Goal: Task Accomplishment & Management: Complete application form

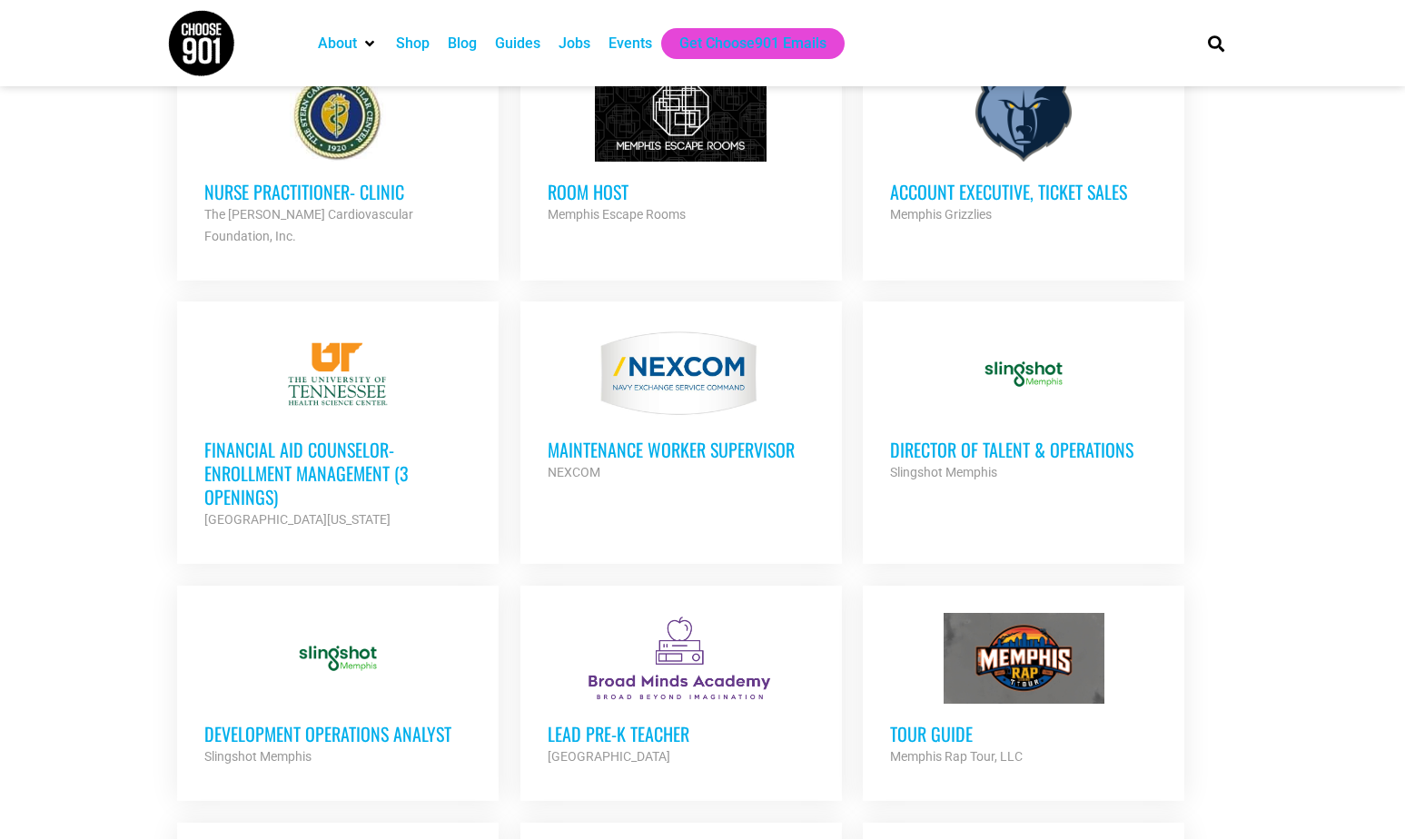
scroll to position [1064, 0]
click at [363, 721] on h3 "Development Operations Analyst" at bounding box center [337, 733] width 267 height 24
click at [992, 437] on h3 "Director of Talent & Operations" at bounding box center [1023, 449] width 267 height 24
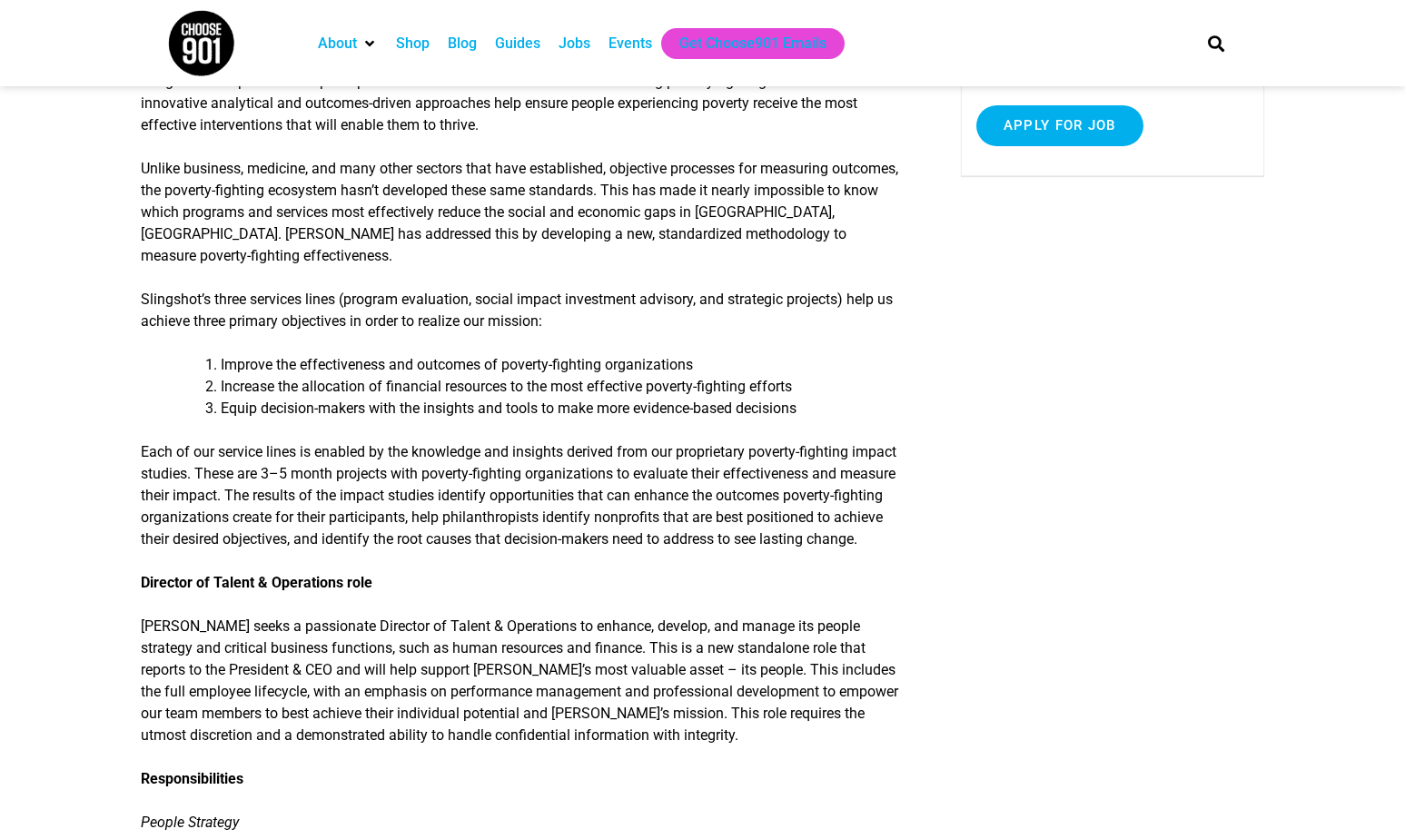
scroll to position [777, 0]
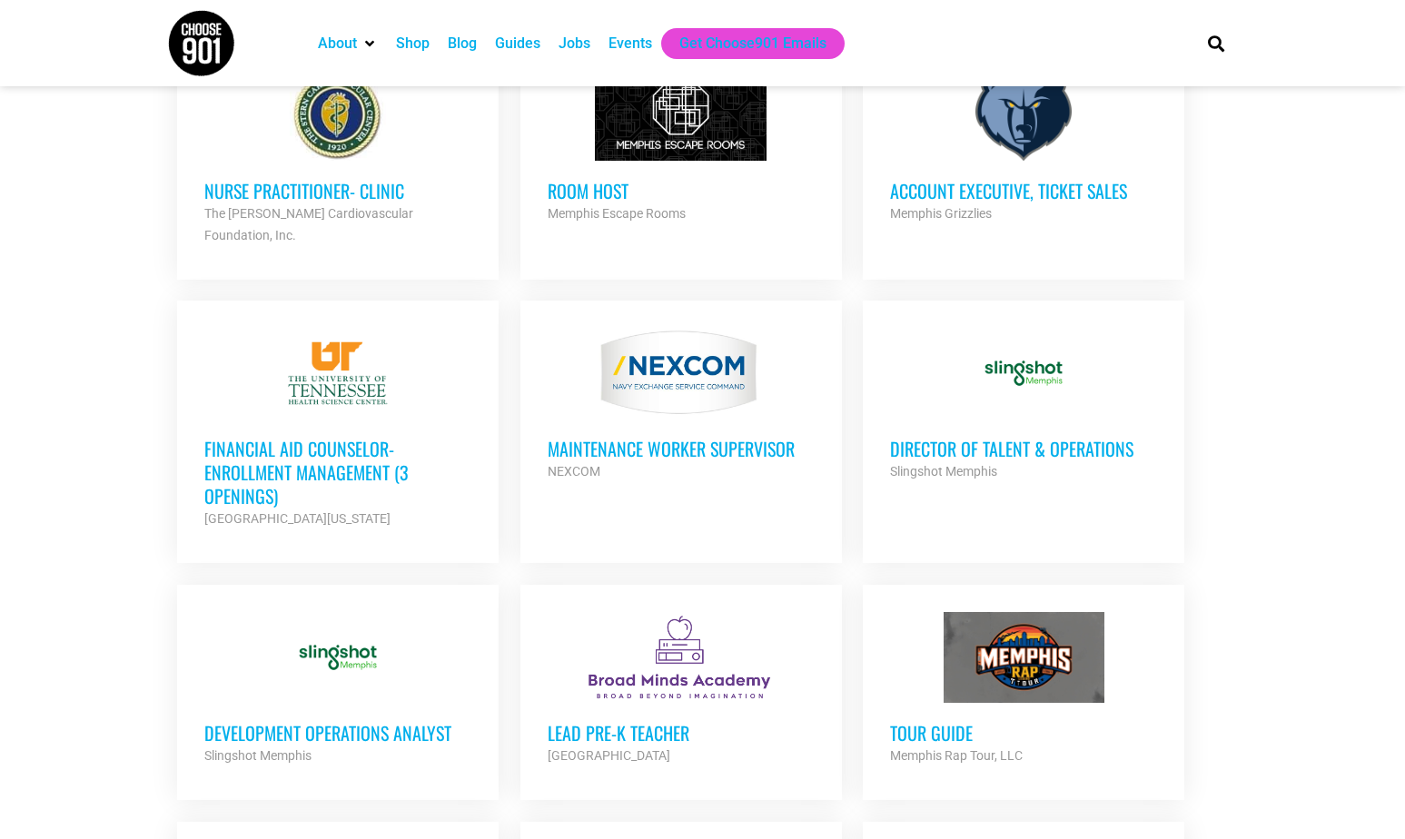
click at [341, 636] on div at bounding box center [337, 657] width 267 height 91
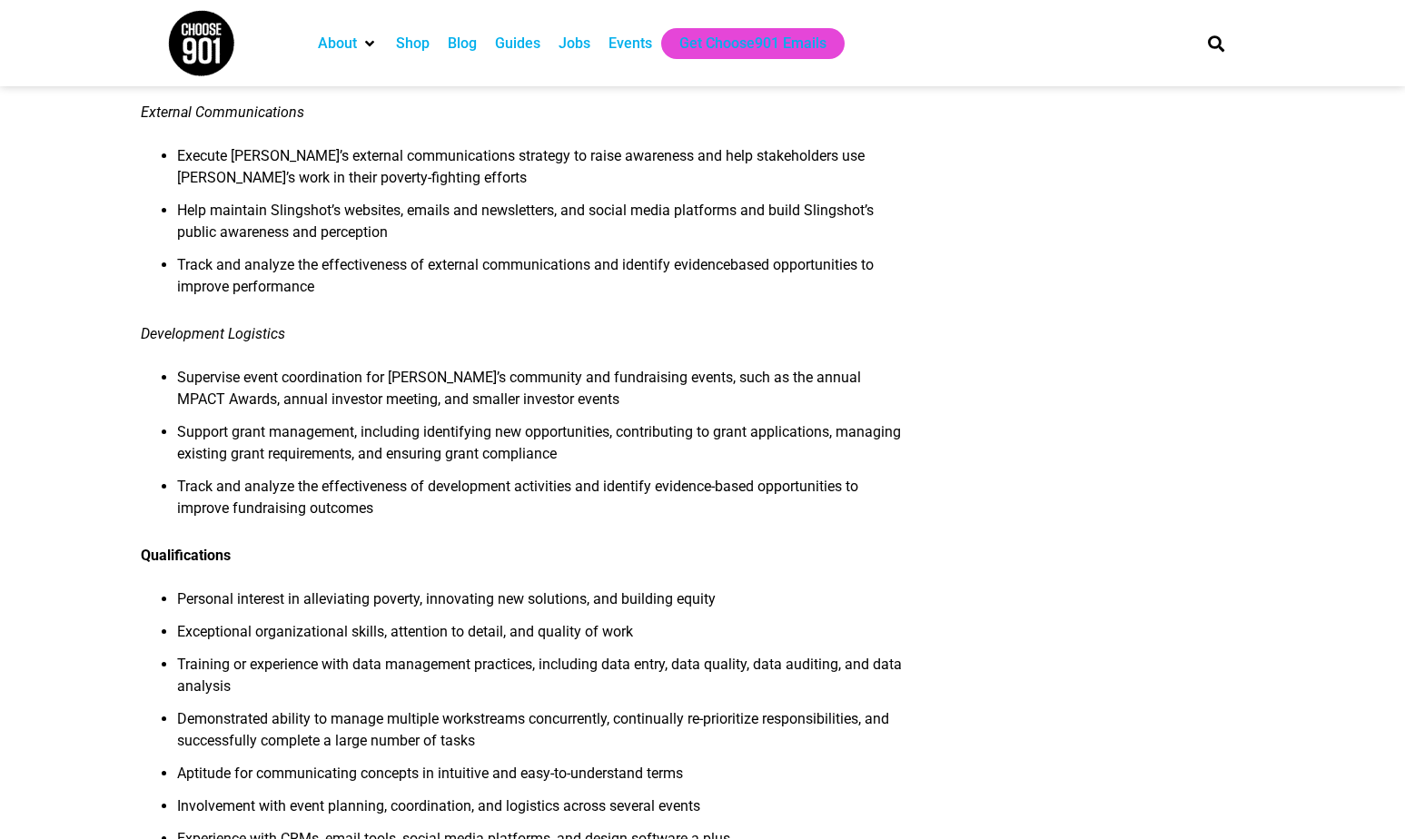
scroll to position [2120, 0]
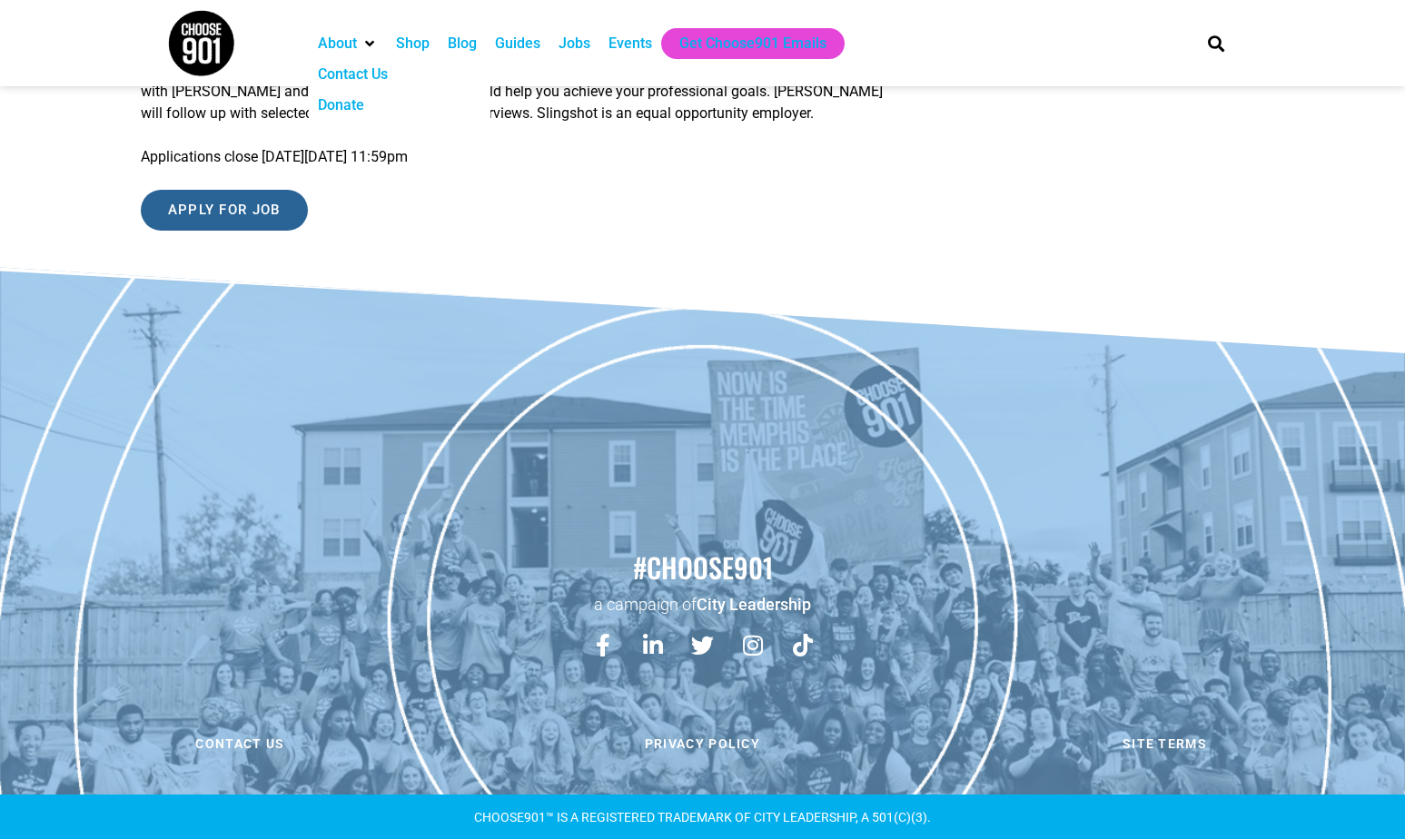
click at [209, 210] on input "Apply for job" at bounding box center [224, 210] width 167 height 41
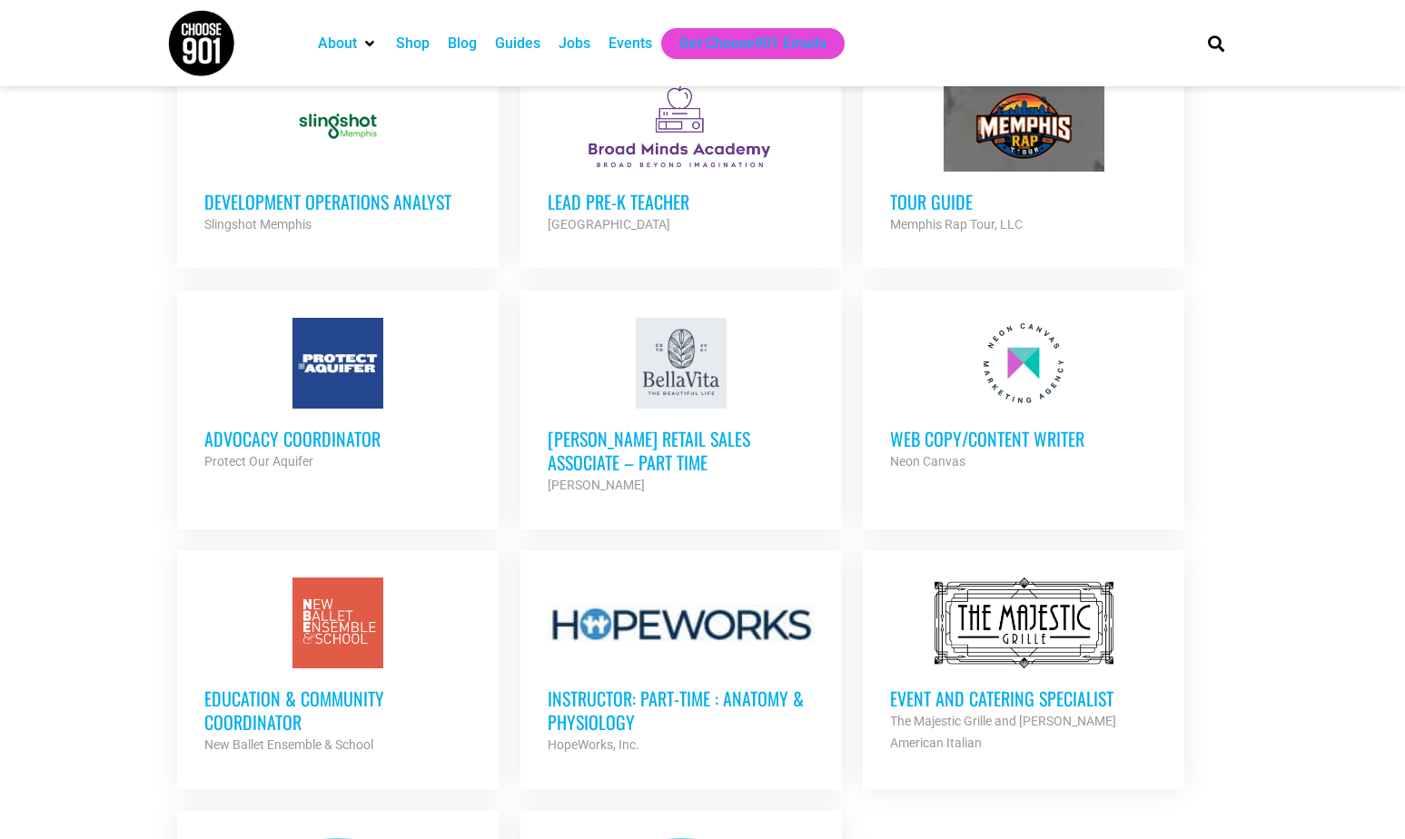
scroll to position [1598, 0]
